Goal: Book appointment/travel/reservation

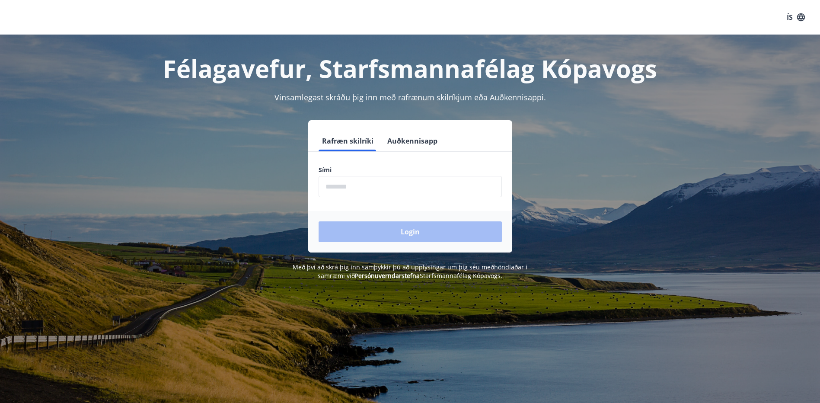
click at [343, 189] on input "phone" at bounding box center [410, 186] width 183 height 21
type input "********"
click at [412, 230] on button "Login" at bounding box center [410, 231] width 183 height 21
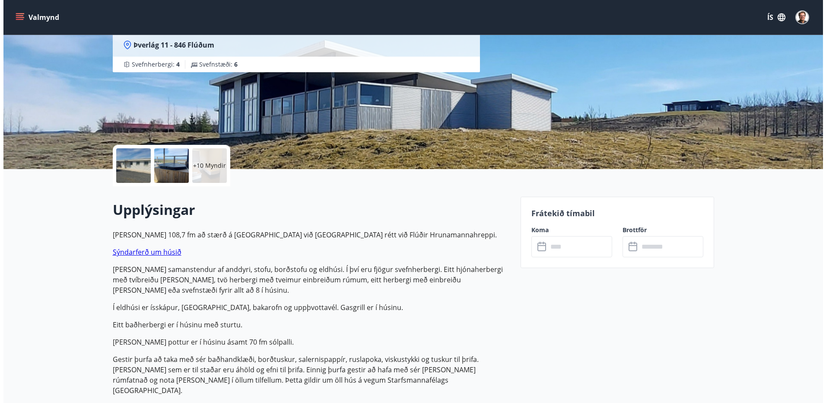
scroll to position [130, 0]
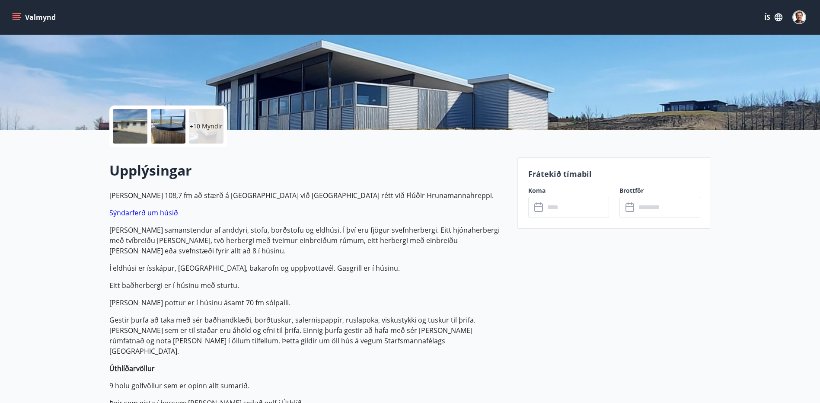
click at [201, 126] on p "+10 Myndir" at bounding box center [206, 126] width 33 height 9
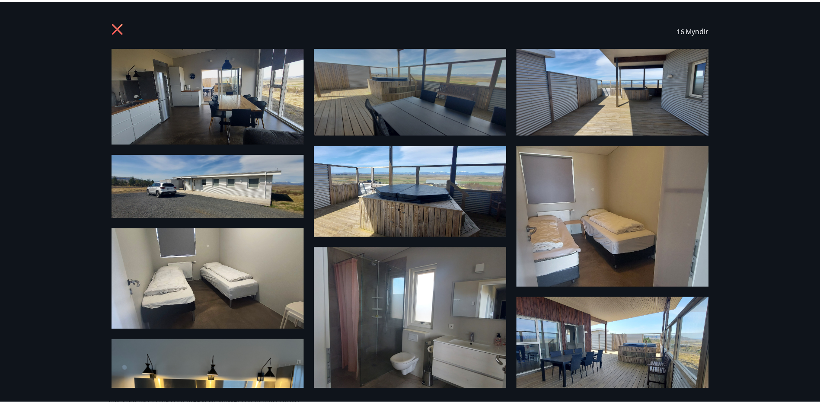
scroll to position [0, 0]
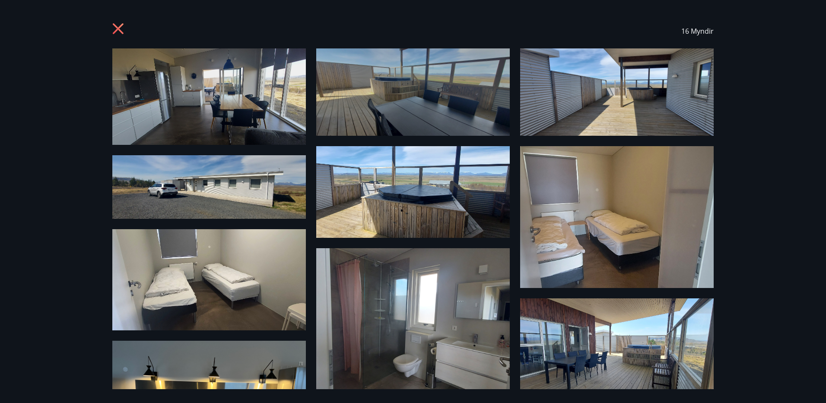
click at [118, 29] on icon at bounding box center [118, 29] width 2 height 2
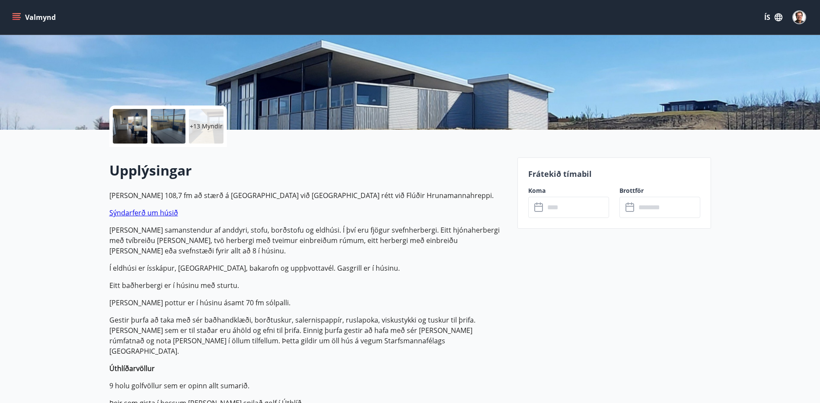
click at [150, 214] on link "Sýndarferð um húsið" at bounding box center [143, 213] width 69 height 10
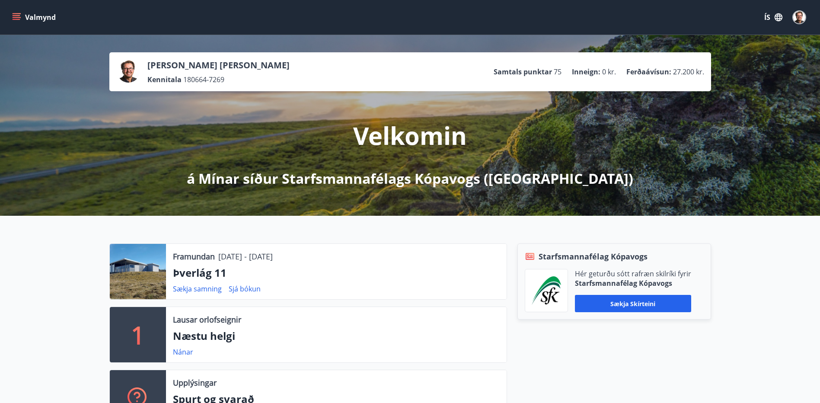
click at [157, 277] on div at bounding box center [138, 271] width 56 height 55
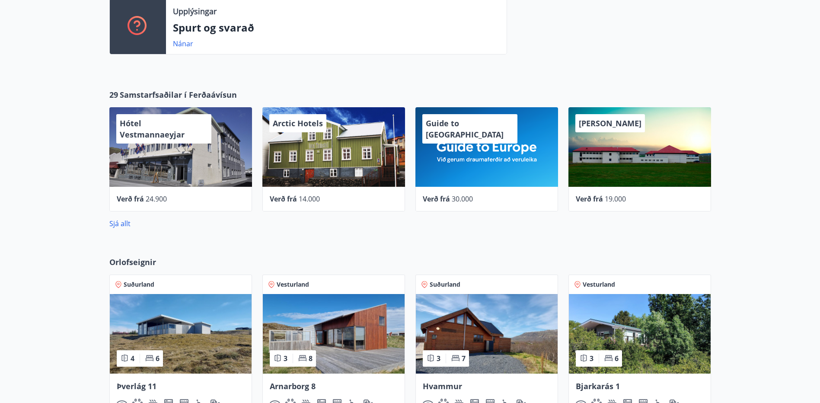
scroll to position [389, 0]
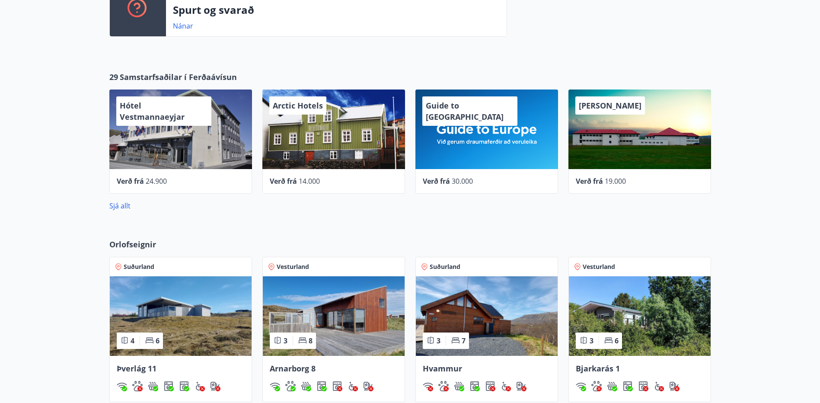
click at [192, 319] on img at bounding box center [181, 316] width 142 height 80
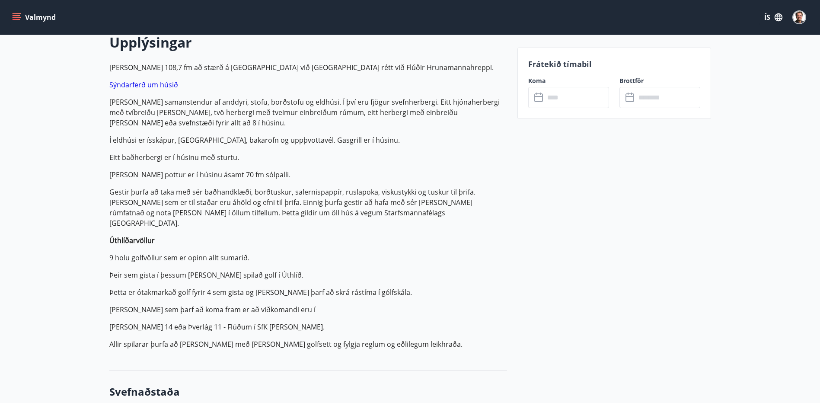
scroll to position [259, 0]
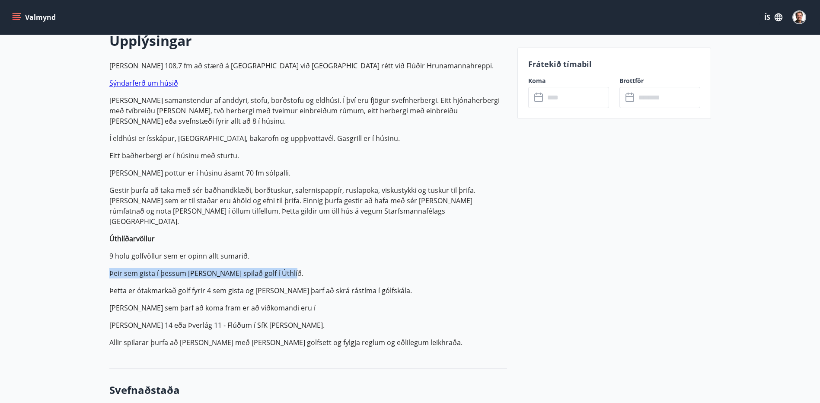
drag, startPoint x: 289, startPoint y: 254, endPoint x: 108, endPoint y: 250, distance: 180.3
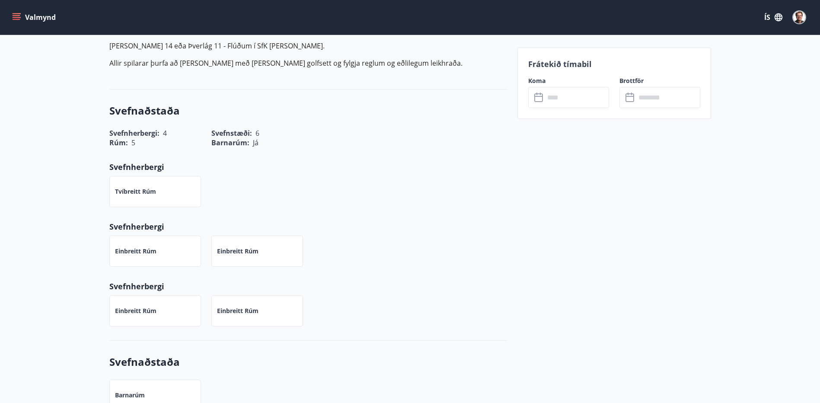
scroll to position [519, 0]
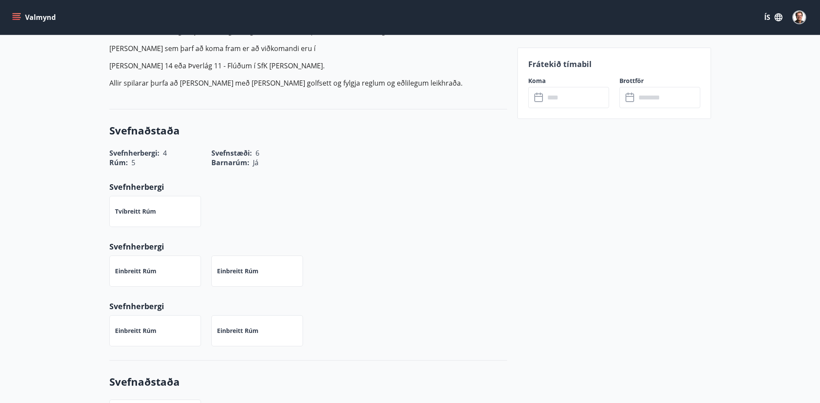
click at [144, 207] on p "Tvíbreitt rúm" at bounding box center [135, 211] width 41 height 9
click at [122, 196] on div "Tvíbreitt rúm" at bounding box center [155, 211] width 92 height 31
click at [124, 207] on p "Tvíbreitt rúm" at bounding box center [135, 211] width 41 height 9
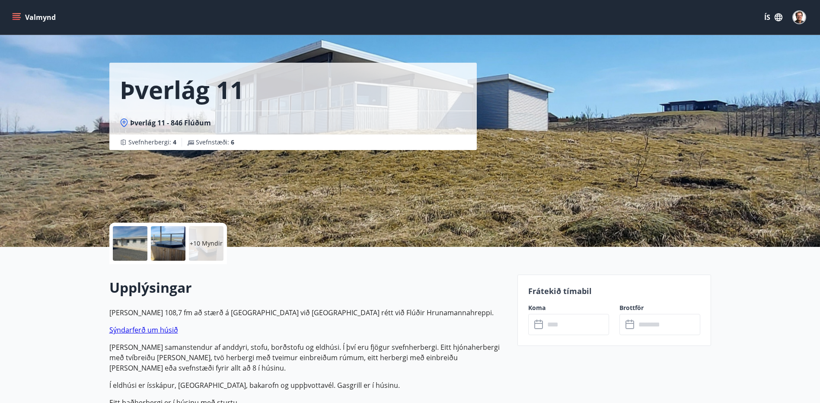
scroll to position [0, 0]
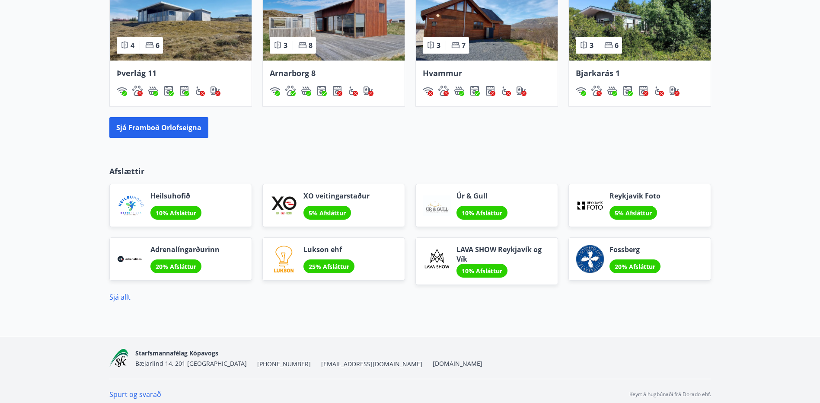
scroll to position [691, 0]
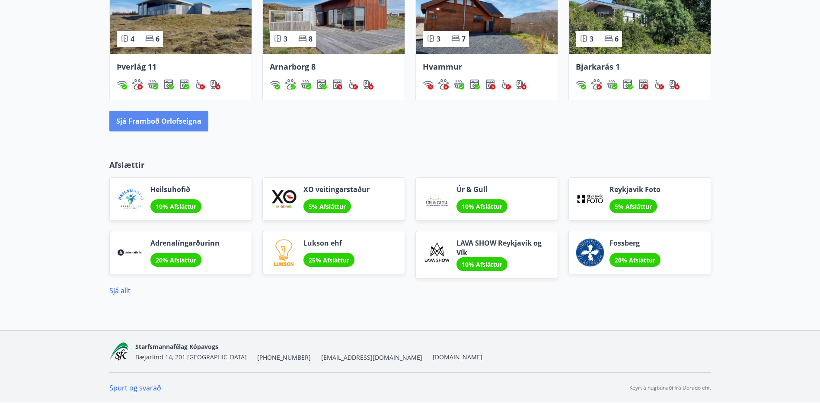
click at [145, 122] on button "Sjá framboð orlofseigna" at bounding box center [158, 121] width 99 height 21
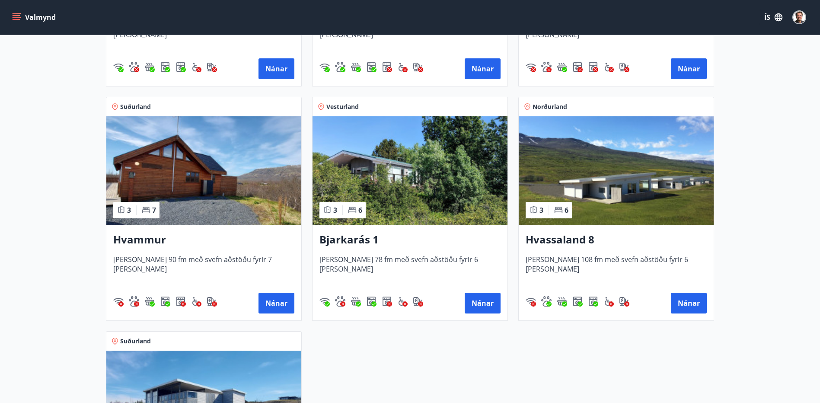
scroll to position [389, 0]
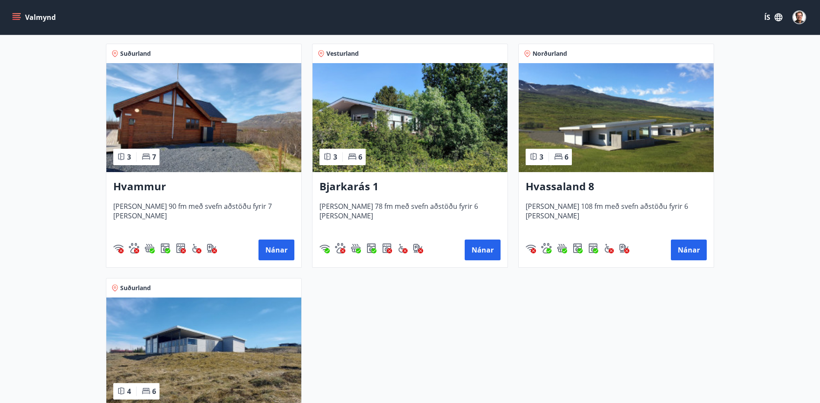
click at [552, 186] on h3 "Hvassaland 8" at bounding box center [616, 187] width 181 height 16
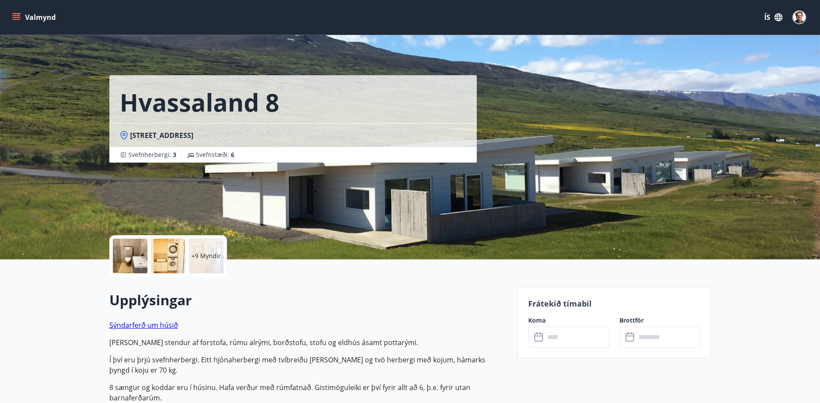
click at [17, 19] on icon "menu" at bounding box center [16, 17] width 9 height 9
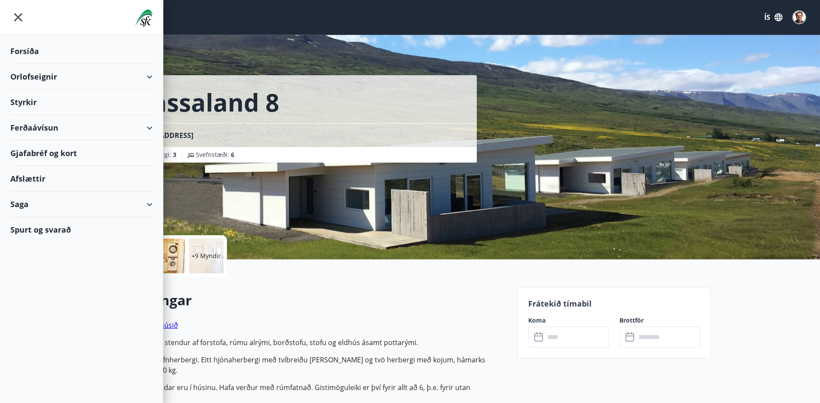
click at [150, 76] on div "Orlofseignir" at bounding box center [81, 77] width 142 height 26
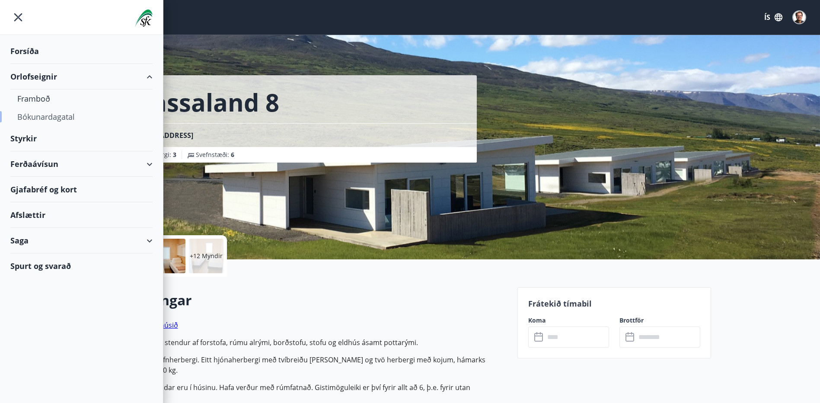
click at [54, 118] on div "Bókunardagatal" at bounding box center [81, 117] width 128 height 18
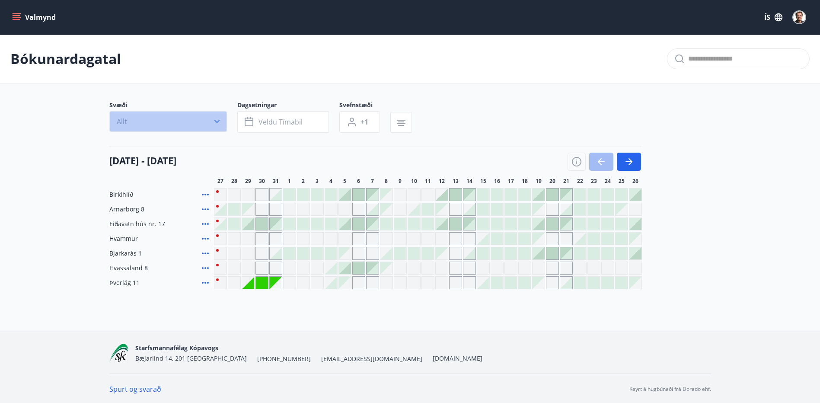
click at [215, 121] on icon "button" at bounding box center [216, 121] width 5 height 3
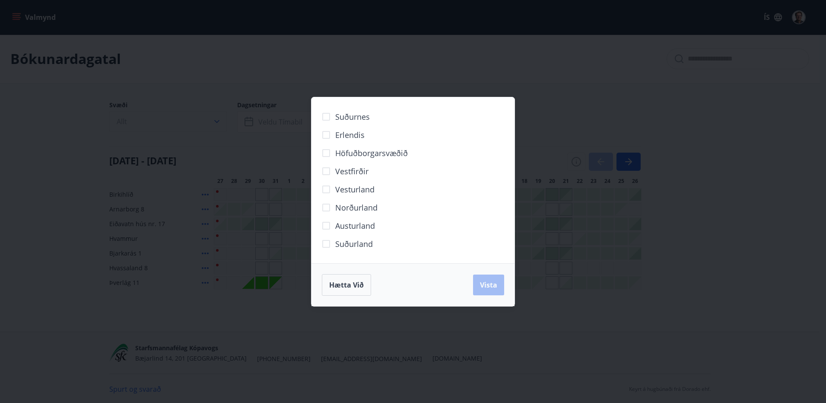
click at [215, 121] on div "Suðurnes Erlendis Höfuðborgarsvæðið [GEOGRAPHIC_DATA] [GEOGRAPHIC_DATA] [GEOGRA…" at bounding box center [413, 201] width 826 height 403
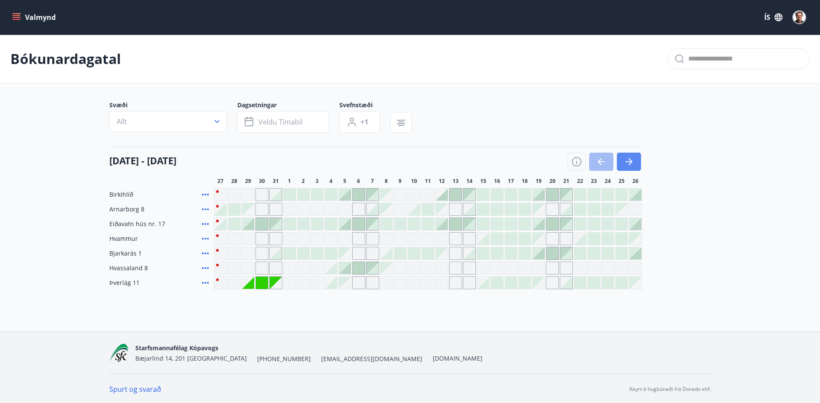
click at [630, 163] on icon "button" at bounding box center [629, 161] width 10 height 10
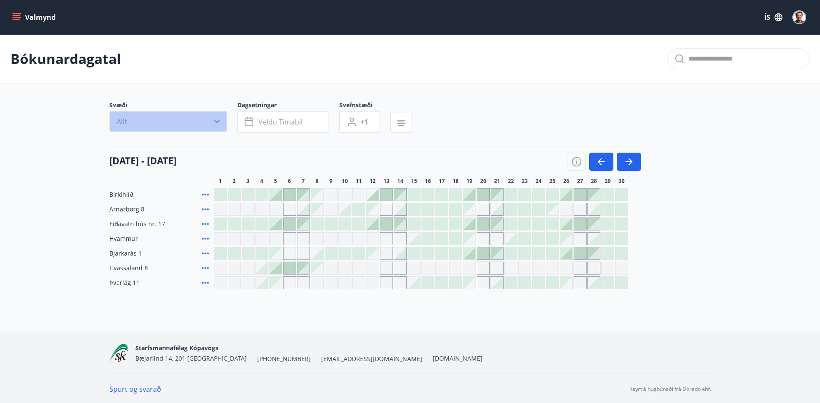
click at [215, 122] on icon "button" at bounding box center [217, 121] width 9 height 9
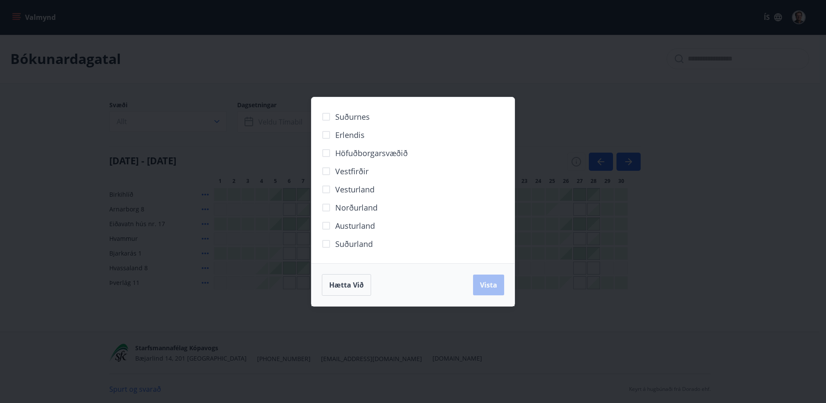
click at [525, 86] on div "Suðurnes Erlendis Höfuðborgarsvæðið [GEOGRAPHIC_DATA] [GEOGRAPHIC_DATA] [GEOGRA…" at bounding box center [413, 201] width 826 height 403
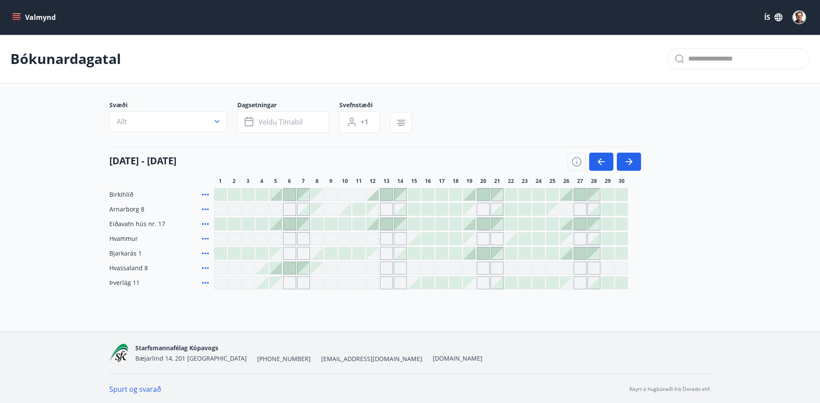
click at [218, 284] on div "Gráir dagar eru ekki bókanlegir" at bounding box center [220, 282] width 13 height 13
click at [322, 284] on div "Gráir dagar eru ekki bókanlegir" at bounding box center [317, 282] width 13 height 13
click at [287, 284] on div "Gráir dagar eru ekki bókanlegir" at bounding box center [289, 282] width 13 height 13
click at [265, 285] on div at bounding box center [262, 283] width 12 height 12
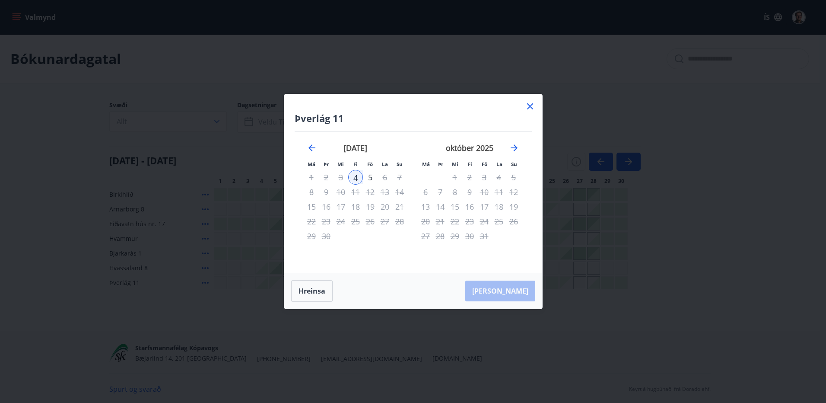
click at [531, 106] on icon at bounding box center [530, 106] width 10 height 10
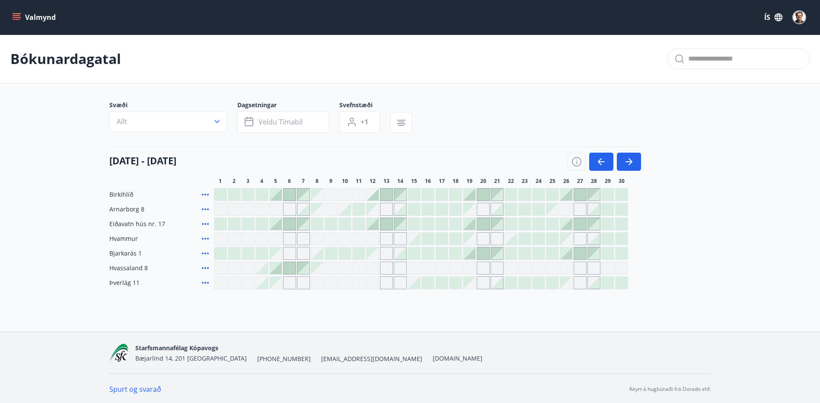
click at [417, 284] on div at bounding box center [414, 283] width 12 height 12
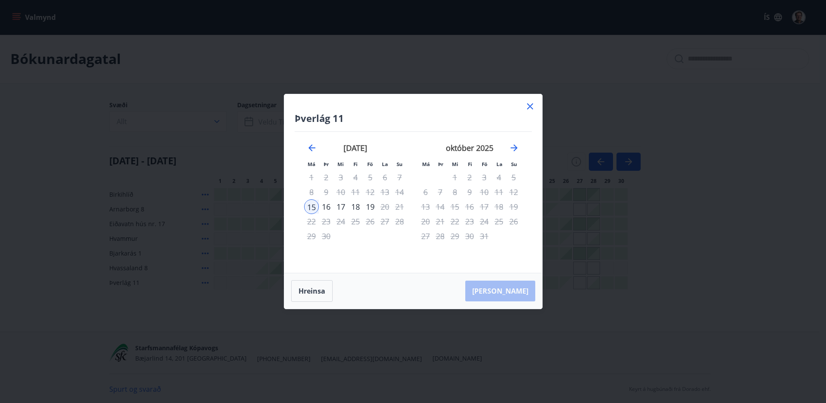
click at [531, 108] on icon at bounding box center [530, 106] width 6 height 6
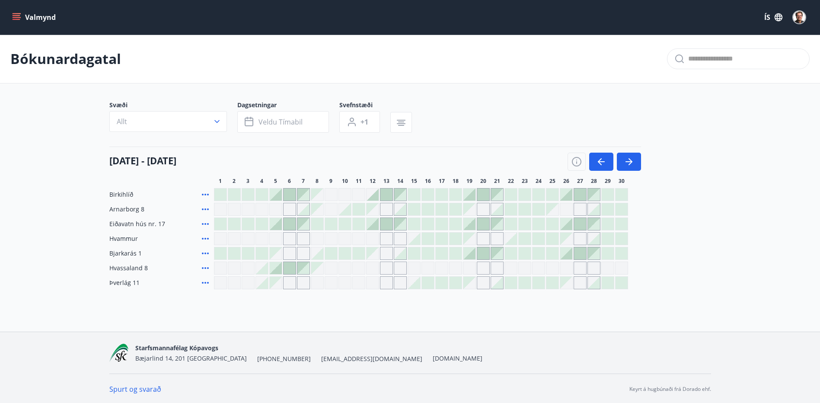
click at [265, 271] on div at bounding box center [262, 268] width 12 height 12
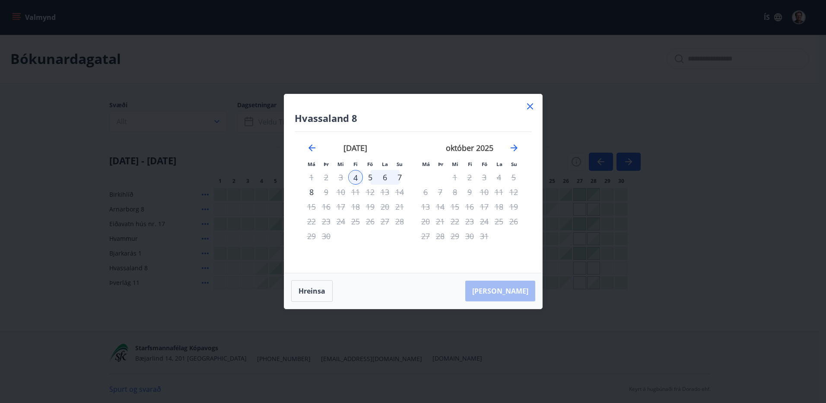
click at [530, 105] on icon at bounding box center [530, 106] width 10 height 10
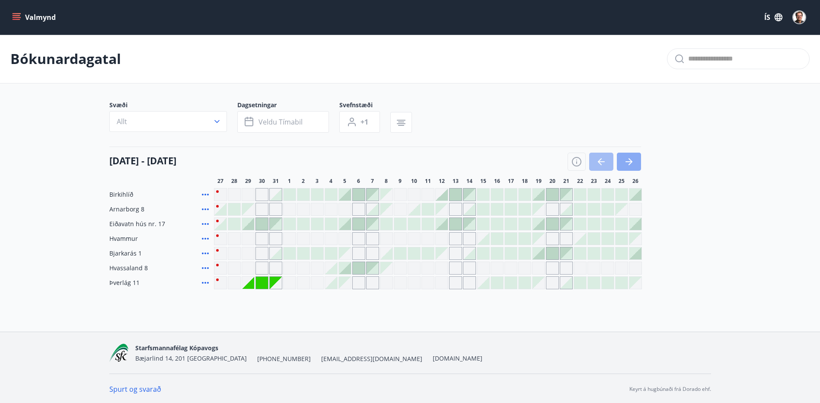
click at [630, 164] on icon "button" at bounding box center [629, 161] width 10 height 10
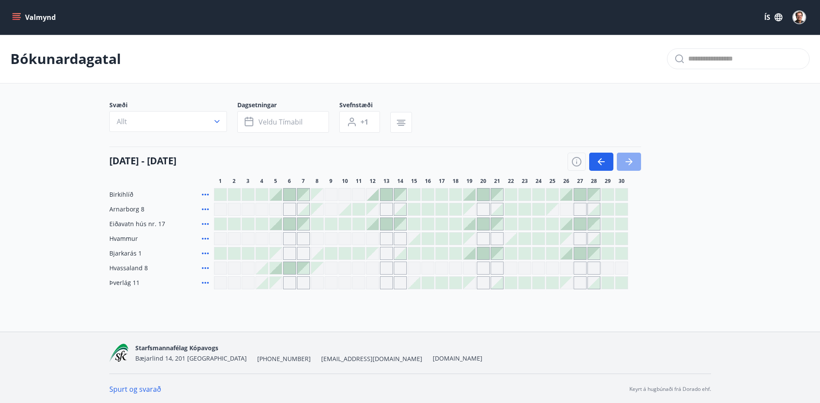
click at [629, 161] on icon "button" at bounding box center [629, 161] width 10 height 10
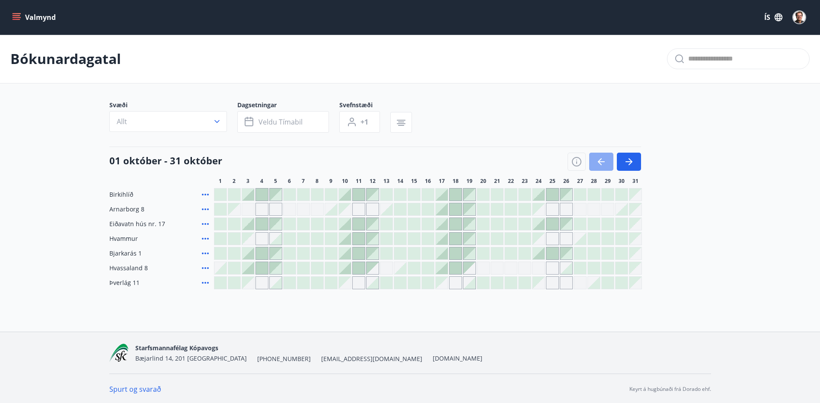
click at [601, 164] on icon "button" at bounding box center [601, 161] width 10 height 10
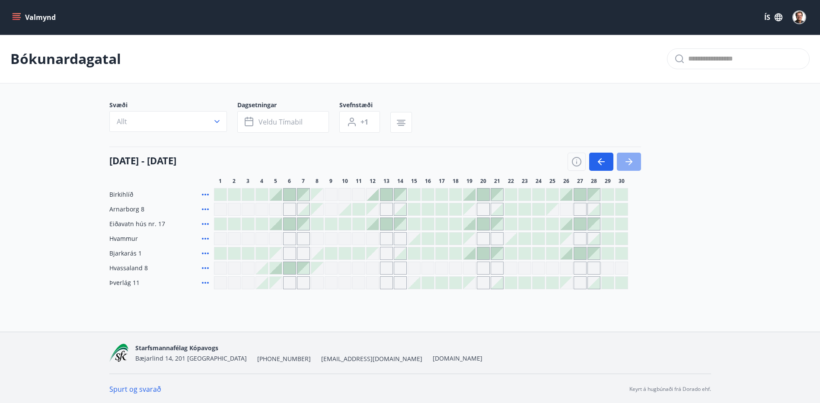
click at [626, 162] on icon "button" at bounding box center [628, 161] width 7 height 1
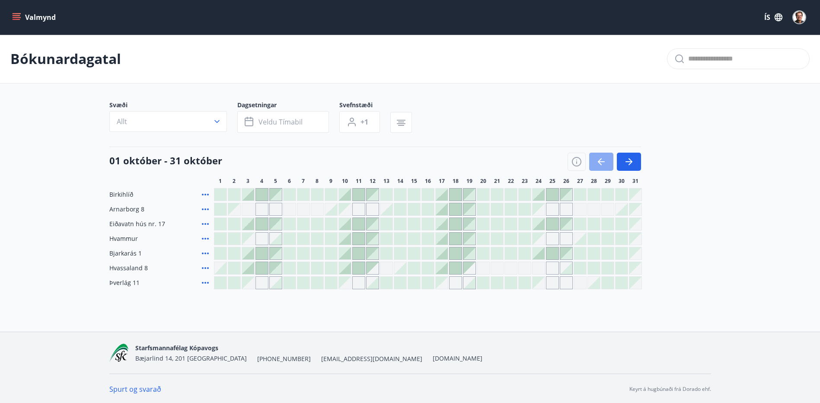
click at [599, 161] on icon "button" at bounding box center [600, 161] width 4 height 7
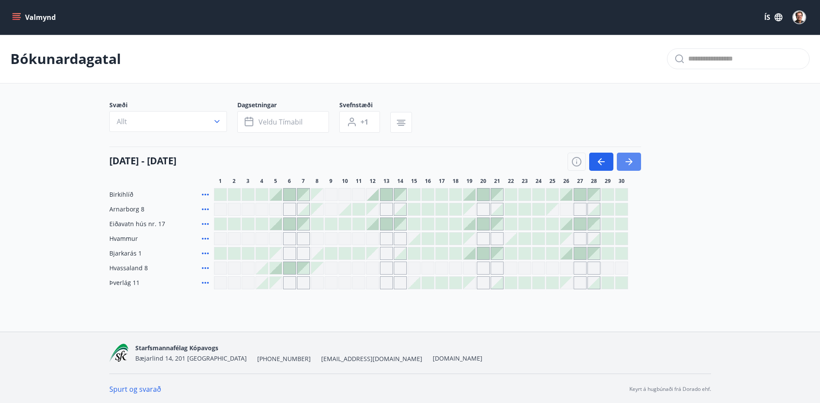
click at [631, 163] on icon "button" at bounding box center [631, 161] width 4 height 7
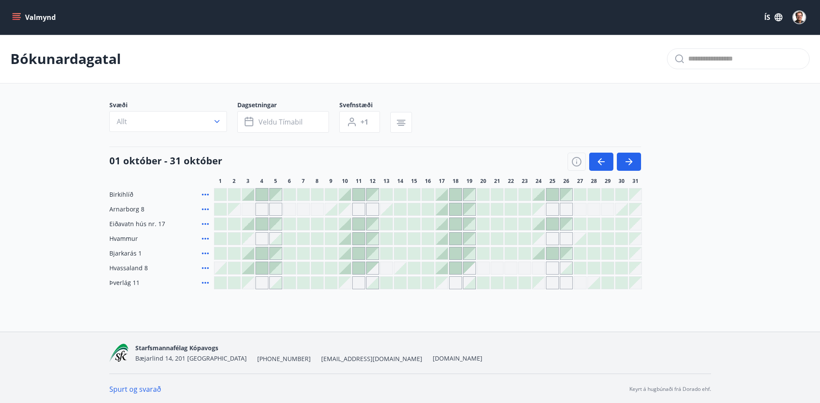
click at [54, 80] on div "Bókunardagatal" at bounding box center [410, 59] width 820 height 49
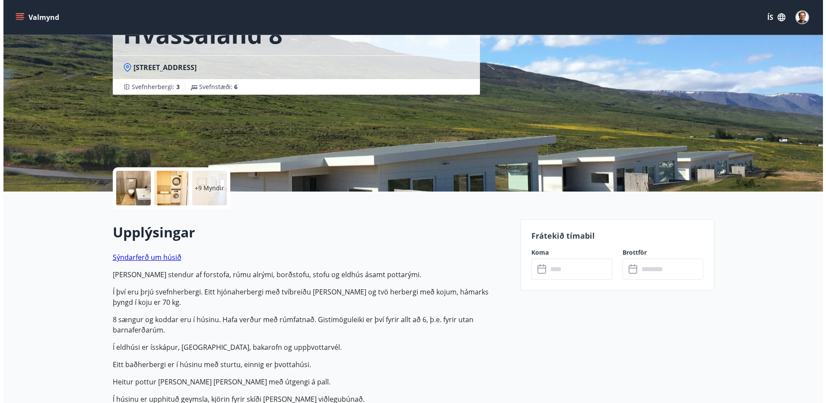
scroll to position [86, 0]
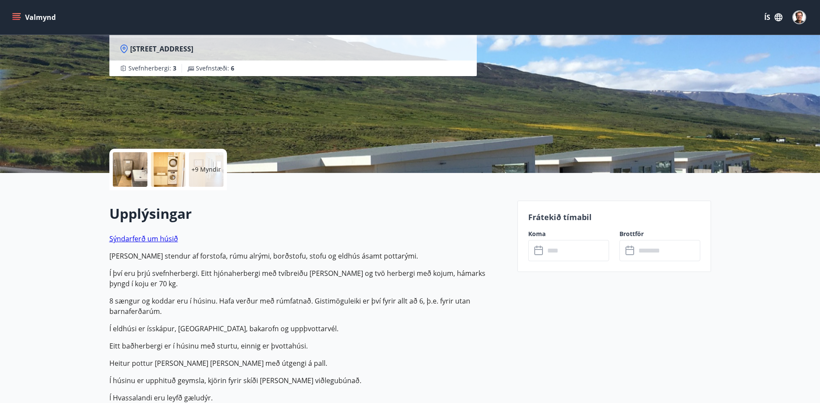
click at [205, 172] on p "+9 Myndir" at bounding box center [205, 169] width 29 height 9
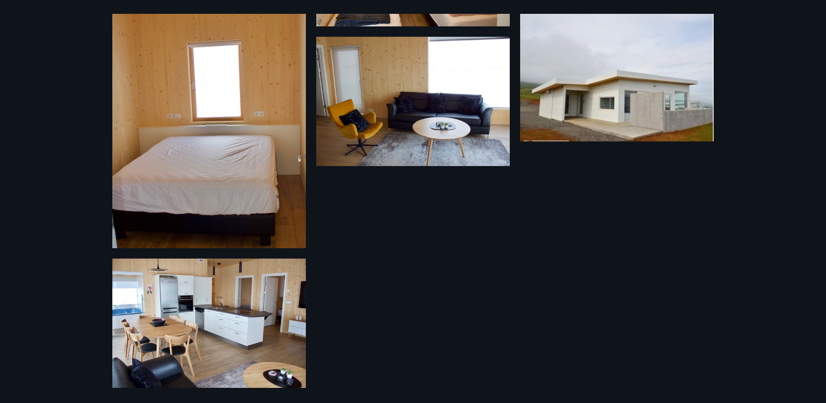
scroll to position [748, 0]
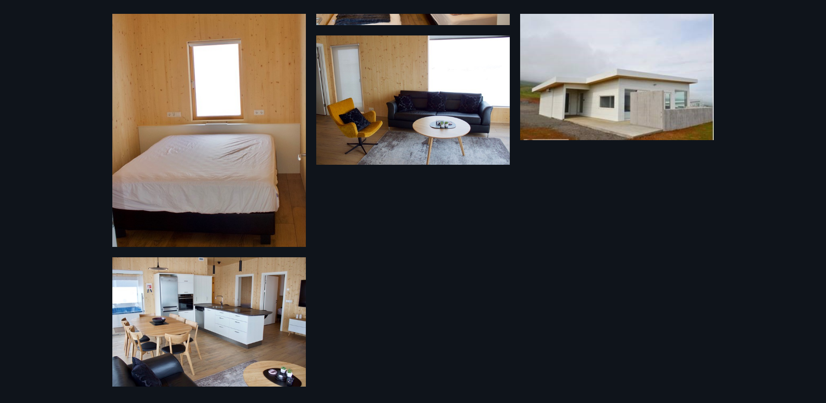
click at [186, 327] on img at bounding box center [209, 321] width 194 height 129
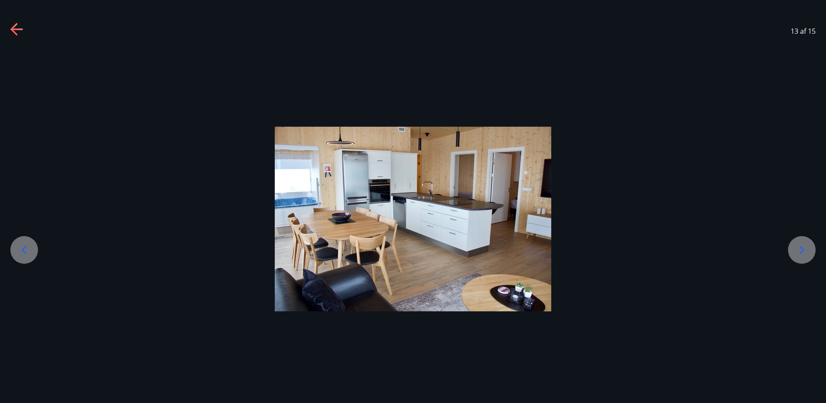
click at [15, 28] on icon at bounding box center [17, 30] width 14 height 14
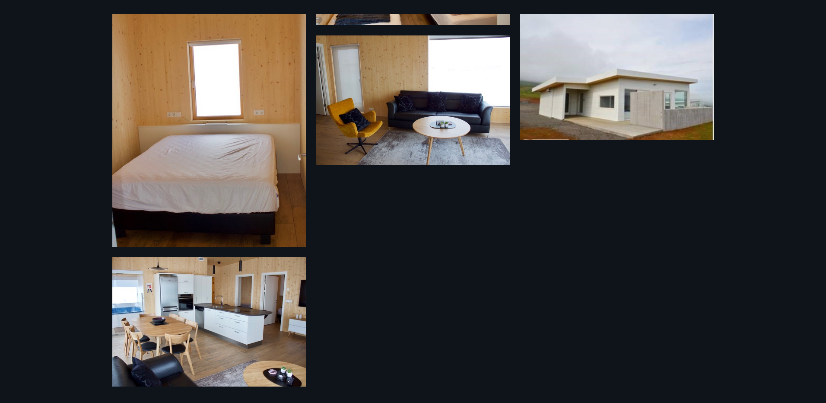
click at [182, 280] on img at bounding box center [209, 321] width 194 height 129
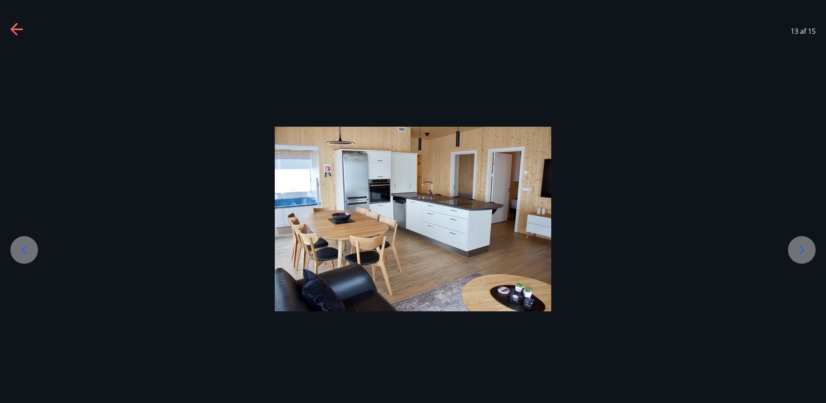
click at [798, 248] on icon at bounding box center [802, 250] width 14 height 14
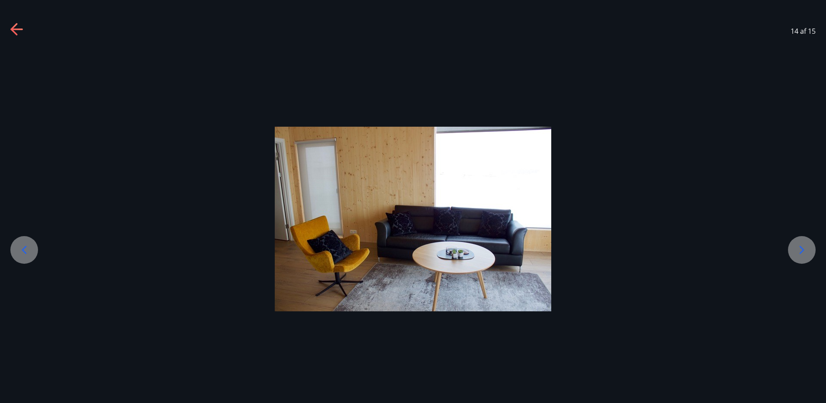
click at [801, 250] on icon at bounding box center [802, 250] width 14 height 14
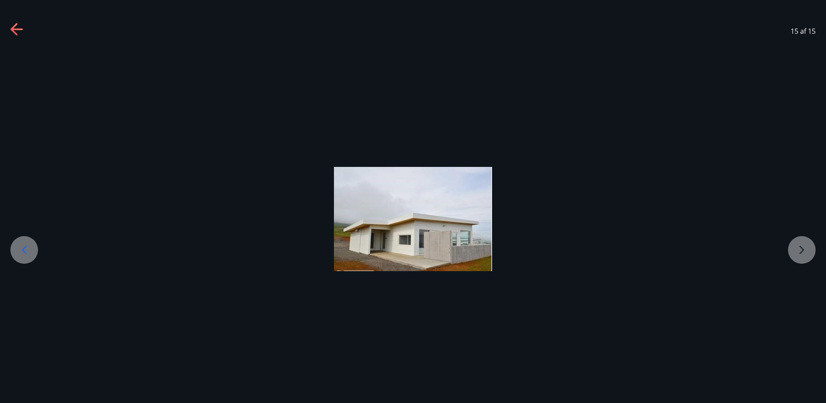
click at [801, 250] on div at bounding box center [413, 219] width 826 height 104
click at [804, 255] on div at bounding box center [413, 219] width 826 height 104
click at [29, 256] on icon at bounding box center [24, 250] width 14 height 14
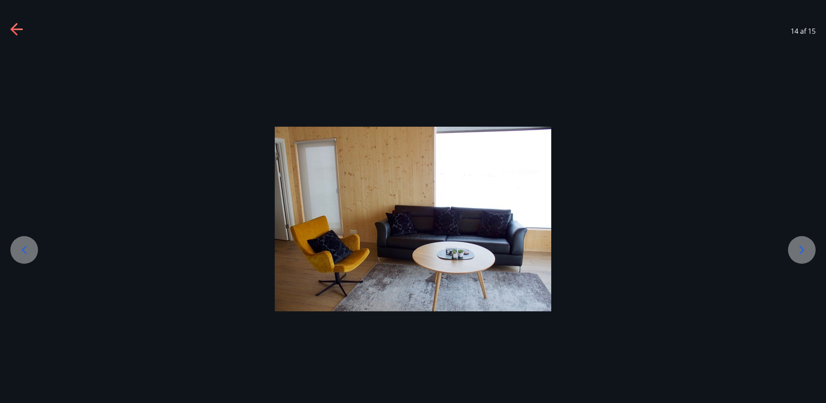
click at [29, 256] on icon at bounding box center [24, 250] width 14 height 14
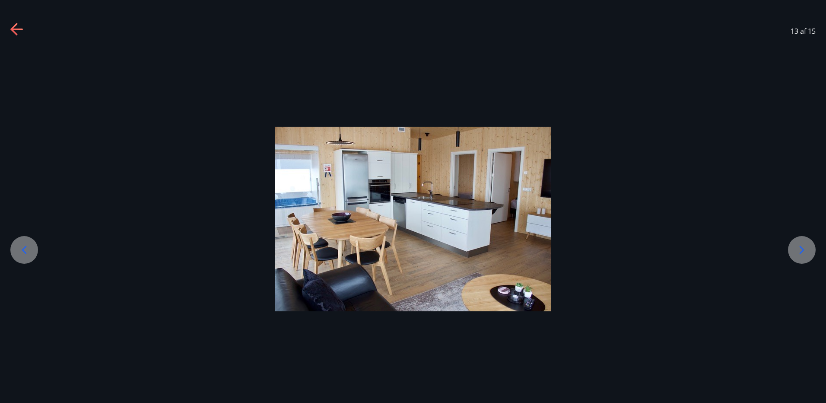
click at [29, 256] on icon at bounding box center [24, 250] width 14 height 14
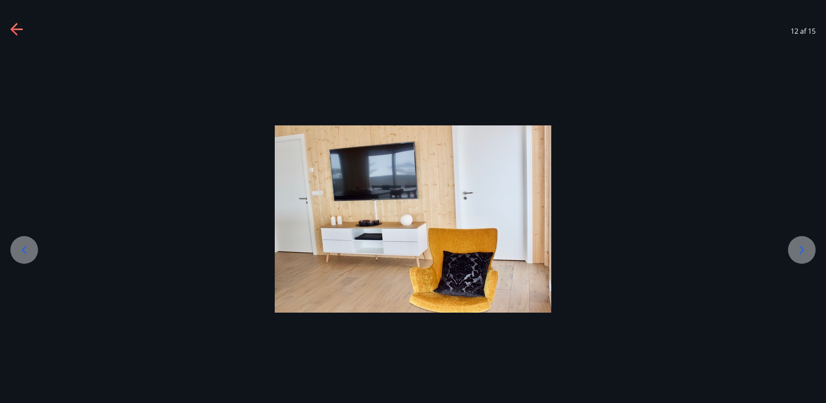
click at [29, 256] on icon at bounding box center [24, 250] width 14 height 14
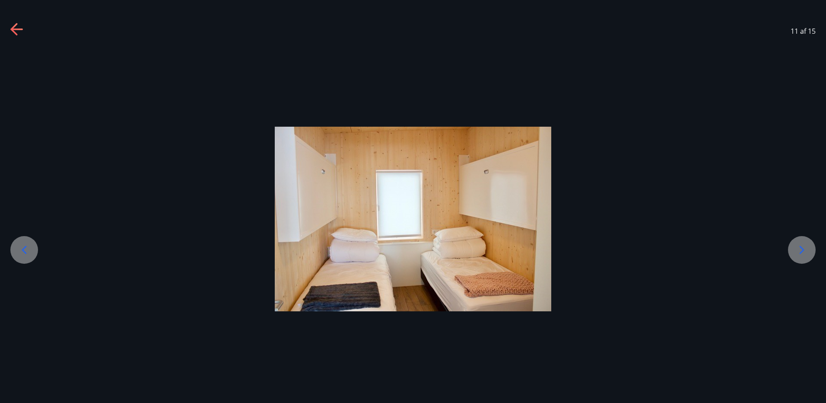
click at [29, 256] on icon at bounding box center [24, 250] width 14 height 14
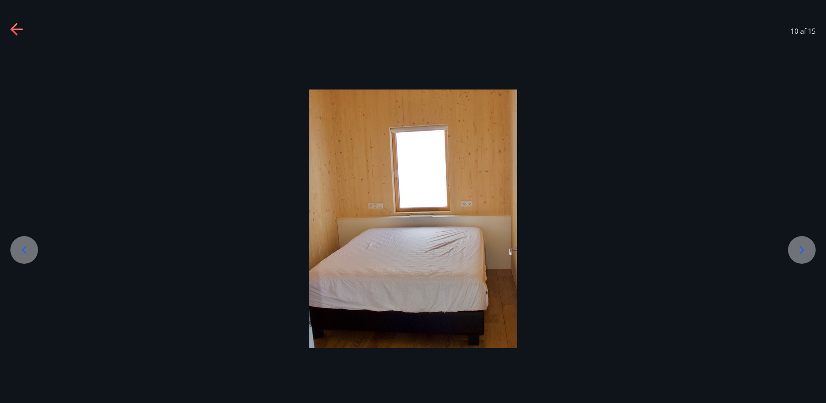
click at [29, 256] on icon at bounding box center [24, 250] width 14 height 14
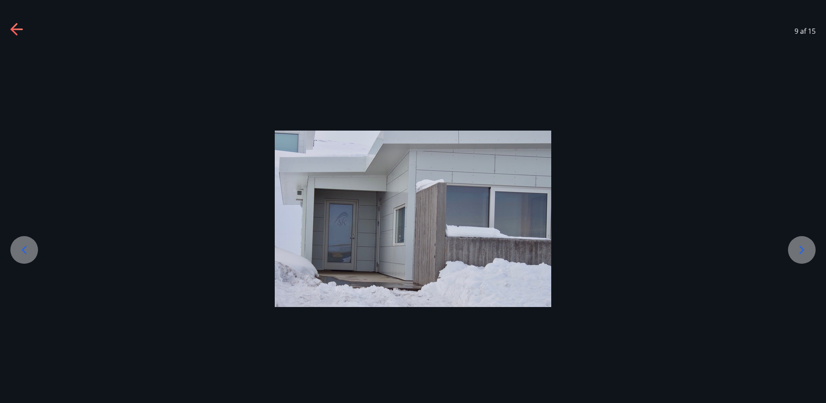
click at [29, 256] on icon at bounding box center [24, 250] width 14 height 14
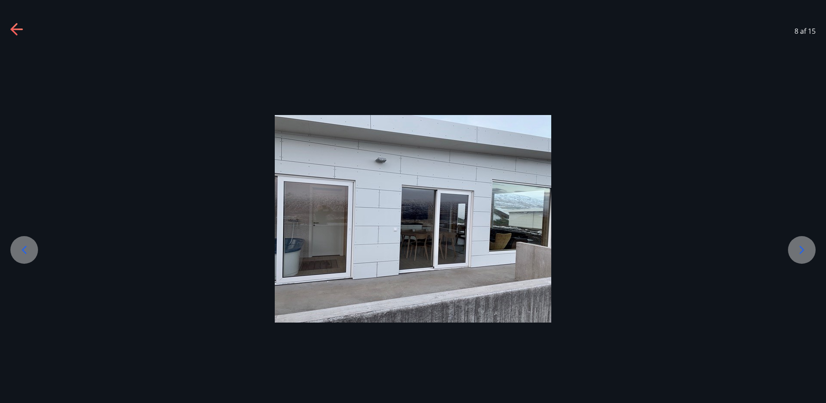
click at [29, 256] on icon at bounding box center [24, 250] width 14 height 14
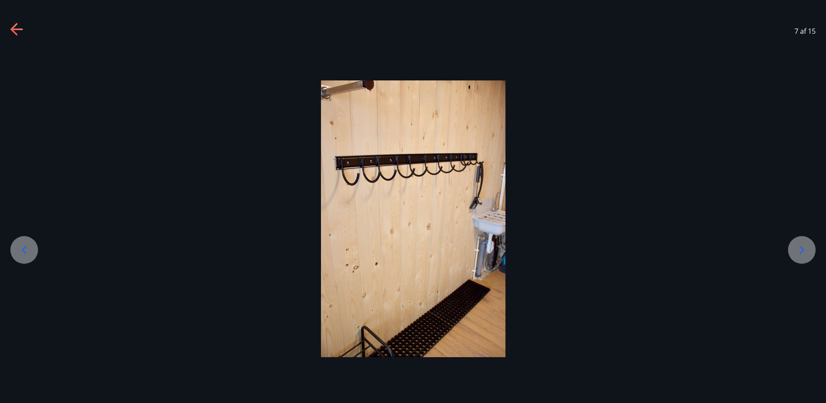
click at [29, 256] on icon at bounding box center [24, 250] width 14 height 14
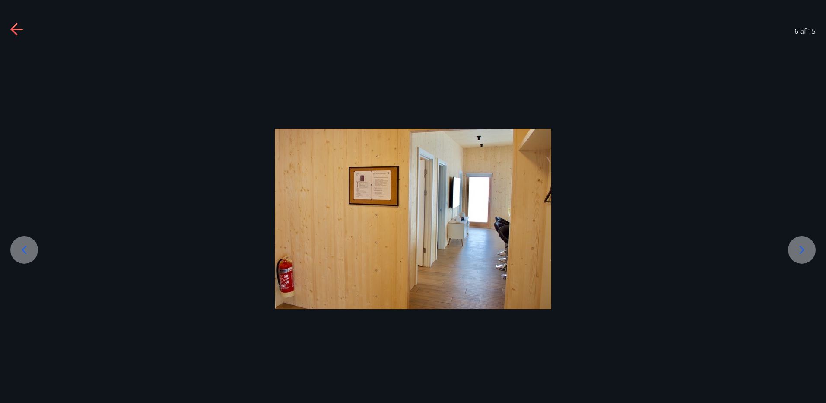
click at [29, 256] on icon at bounding box center [24, 250] width 14 height 14
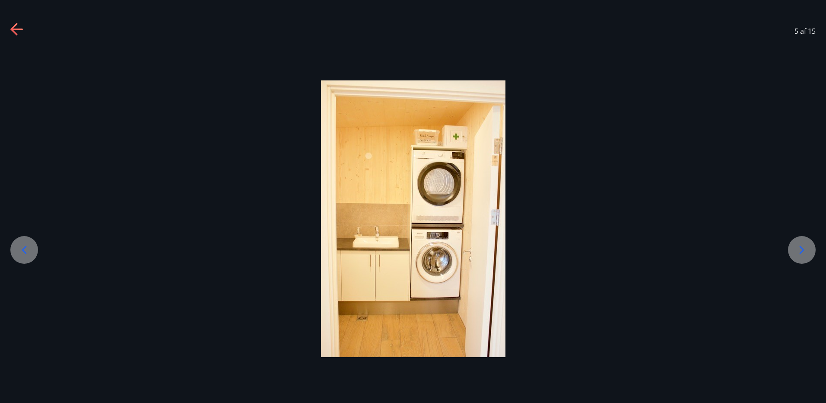
click at [29, 256] on icon at bounding box center [24, 250] width 14 height 14
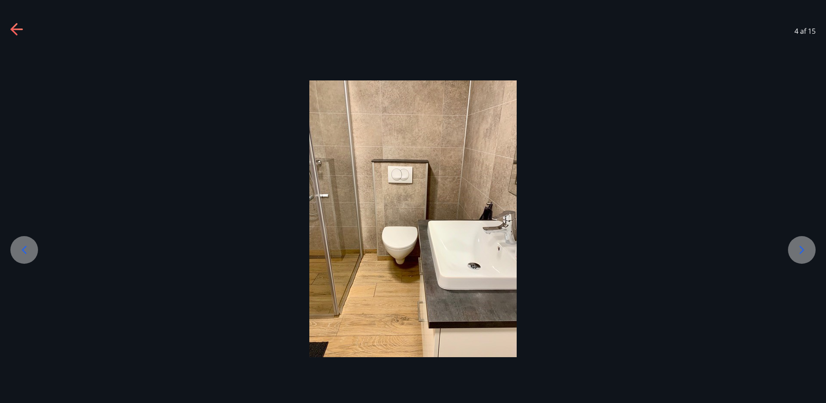
click at [29, 256] on icon at bounding box center [24, 250] width 14 height 14
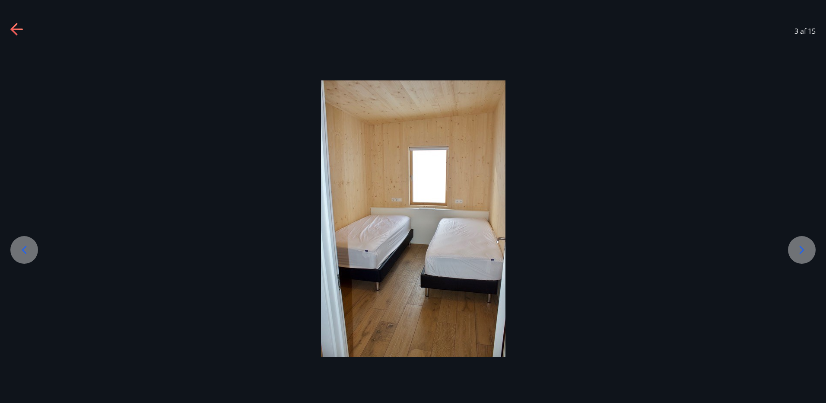
click at [29, 256] on icon at bounding box center [24, 250] width 14 height 14
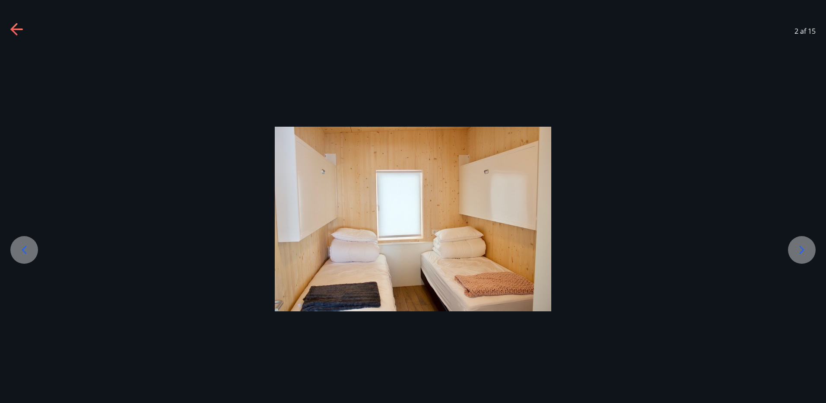
click at [29, 256] on icon at bounding box center [24, 250] width 14 height 14
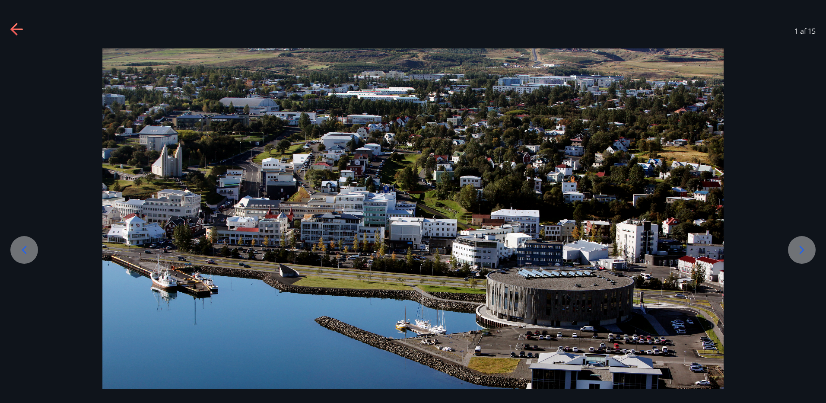
click at [29, 256] on icon at bounding box center [24, 250] width 14 height 14
click at [26, 252] on icon at bounding box center [24, 250] width 14 height 14
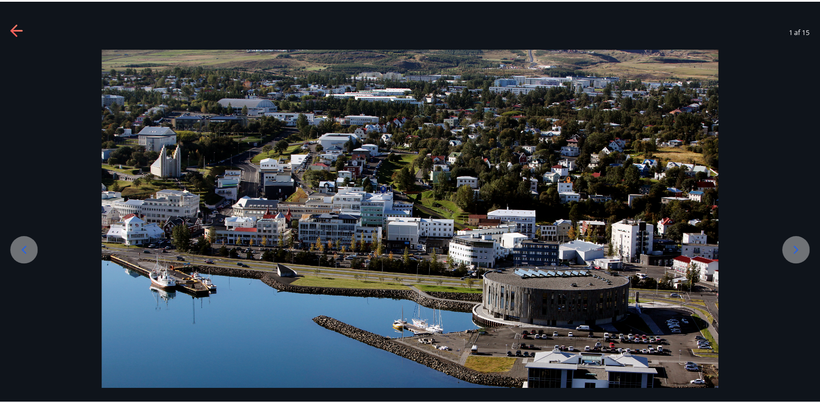
scroll to position [0, 0]
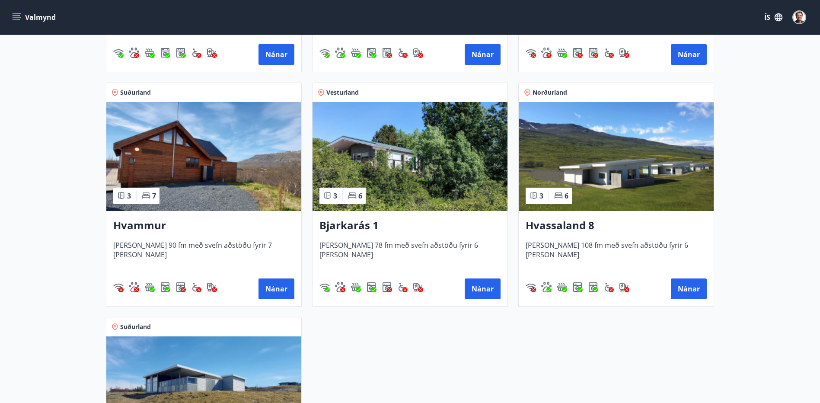
scroll to position [389, 0]
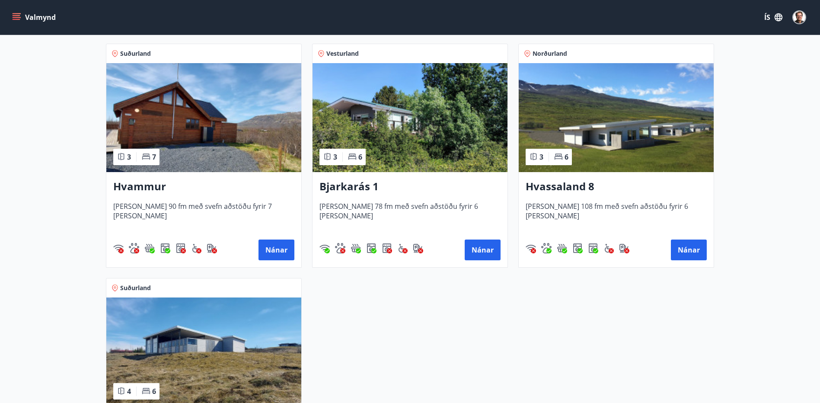
click at [624, 132] on img at bounding box center [616, 117] width 195 height 109
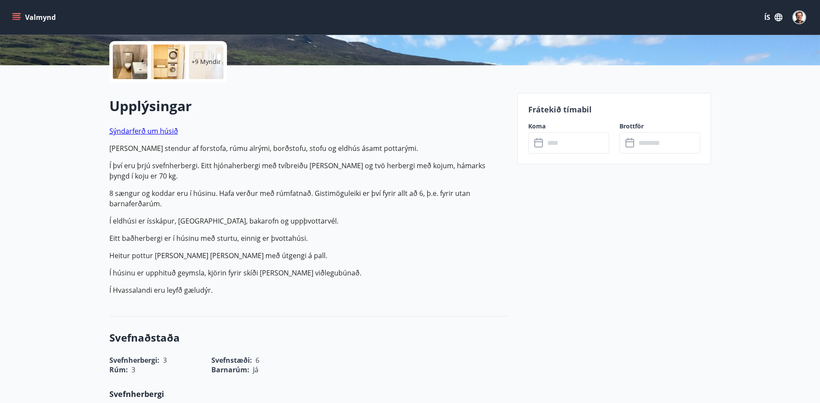
scroll to position [130, 0]
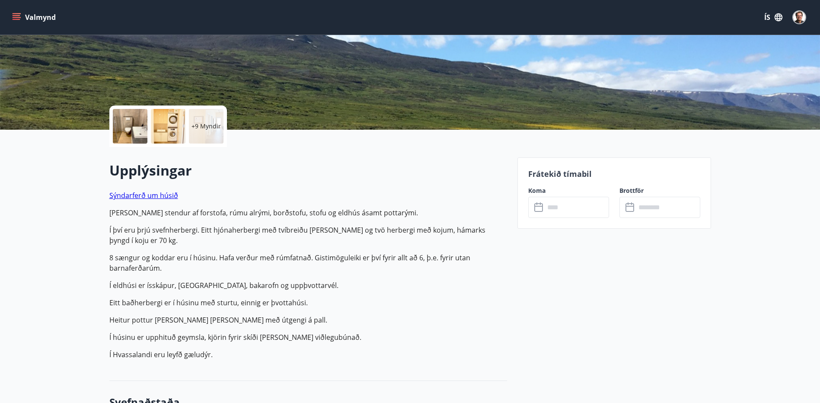
click at [153, 197] on link "Sýndarferð um húsið" at bounding box center [143, 196] width 69 height 10
